Goal: Task Accomplishment & Management: Manage account settings

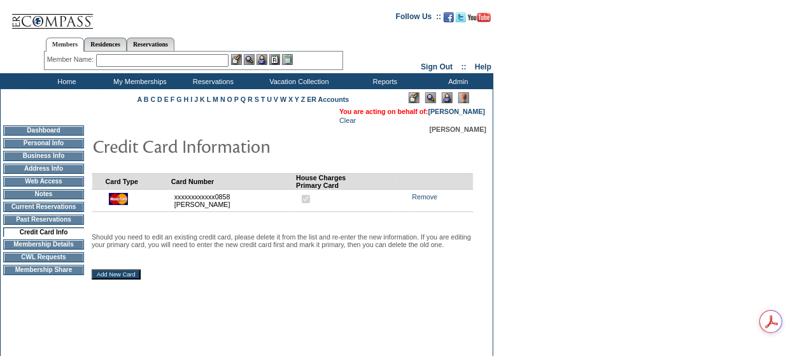
click at [150, 66] on input "text" at bounding box center [162, 60] width 132 height 13
type input "m"
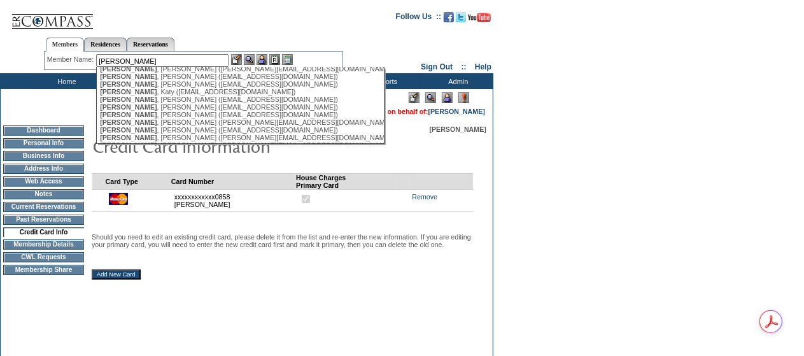
scroll to position [136, 0]
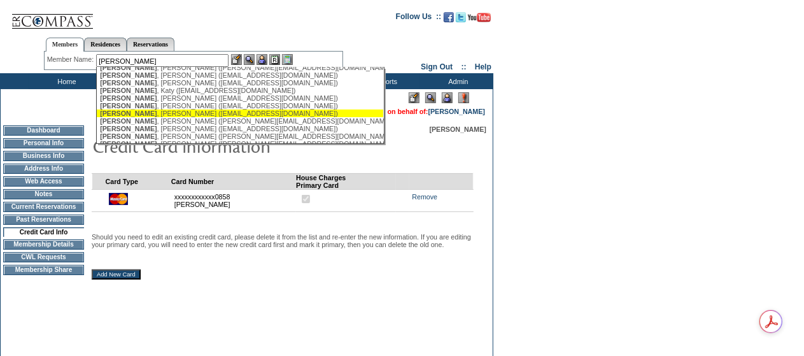
click at [162, 117] on div "[PERSON_NAME] ([EMAIL_ADDRESS][DOMAIN_NAME])" at bounding box center [240, 114] width 280 height 8
type input "[PERSON_NAME] ([EMAIL_ADDRESS][DOMAIN_NAME])"
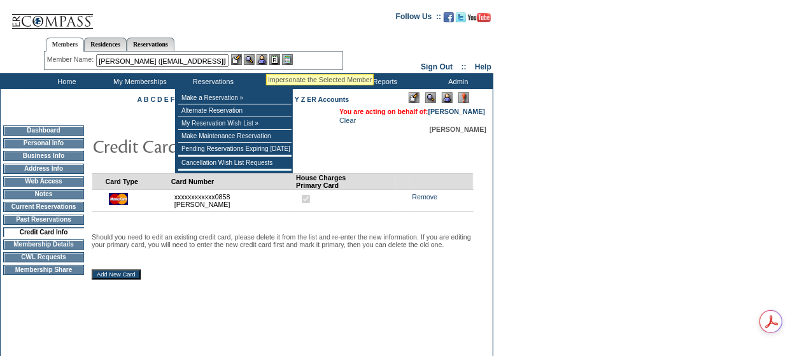
click at [266, 59] on img at bounding box center [262, 59] width 11 height 11
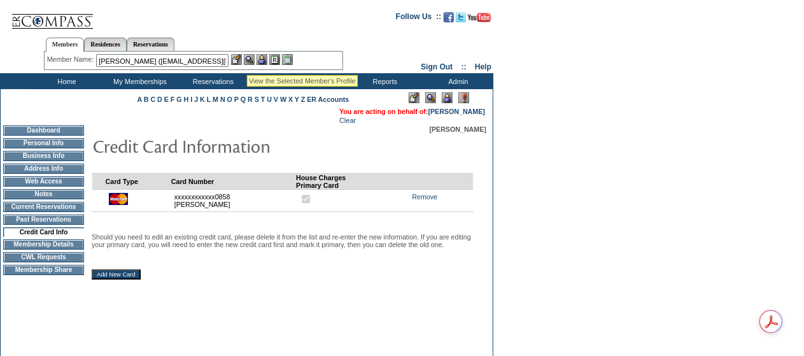
click at [251, 58] on img at bounding box center [249, 59] width 11 height 11
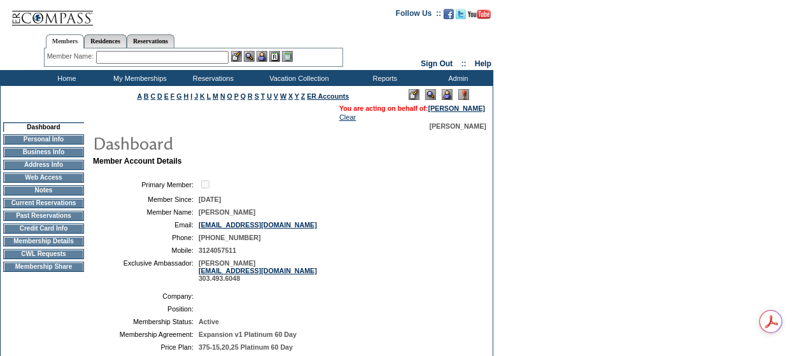
click at [40, 234] on td "Credit Card Info" at bounding box center [43, 228] width 81 height 10
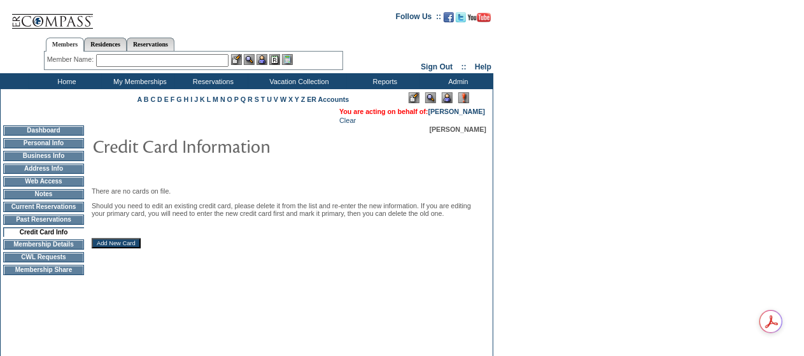
click at [126, 248] on input "Add New Card" at bounding box center [116, 243] width 49 height 10
